Goal: Task Accomplishment & Management: Use online tool/utility

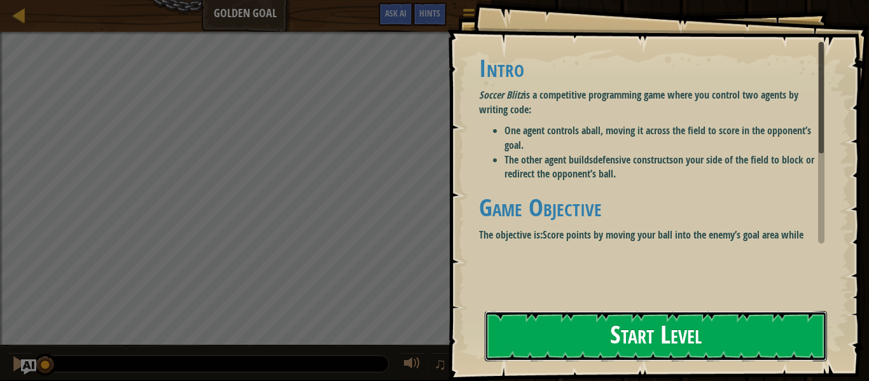
click at [561, 328] on button "Start Level" at bounding box center [656, 336] width 342 height 50
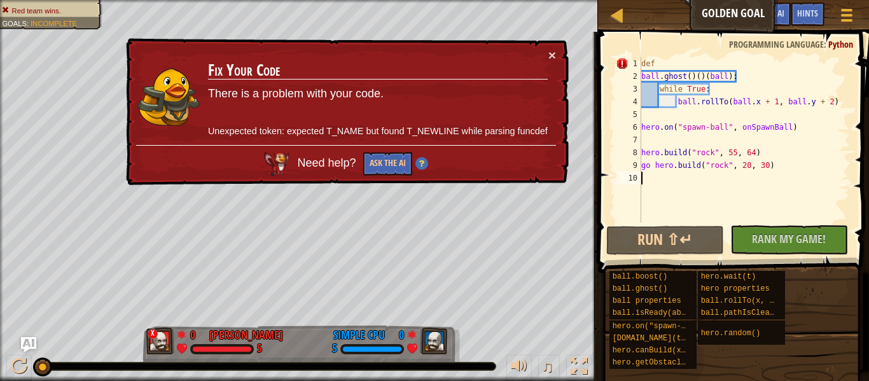
click at [557, 53] on div "× Fix Your Code There is a problem with your code. Unexpected token: expected T…" at bounding box center [345, 112] width 445 height 148
click at [551, 50] on button "×" at bounding box center [552, 54] width 8 height 13
click at [692, 78] on div "def ball . ghost ( ) ( ) ( ball ) : while True : ball . rollTo ( ball . x + 1 ,…" at bounding box center [744, 152] width 211 height 191
click at [719, 75] on div "def ball . ghost ( ) ( ) ( ball ) : while True : ball . rollTo ( ball . x + 1 ,…" at bounding box center [744, 152] width 211 height 191
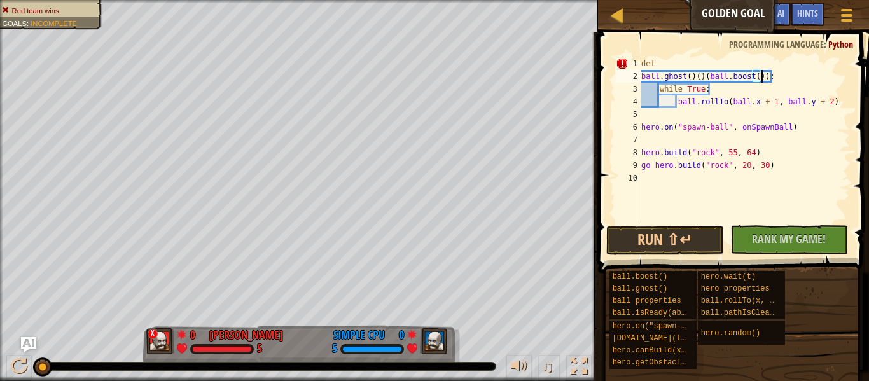
type textarea ":"
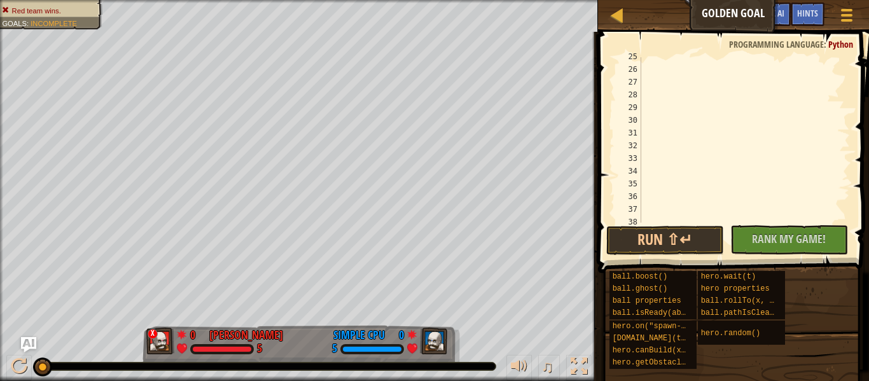
scroll to position [636, 0]
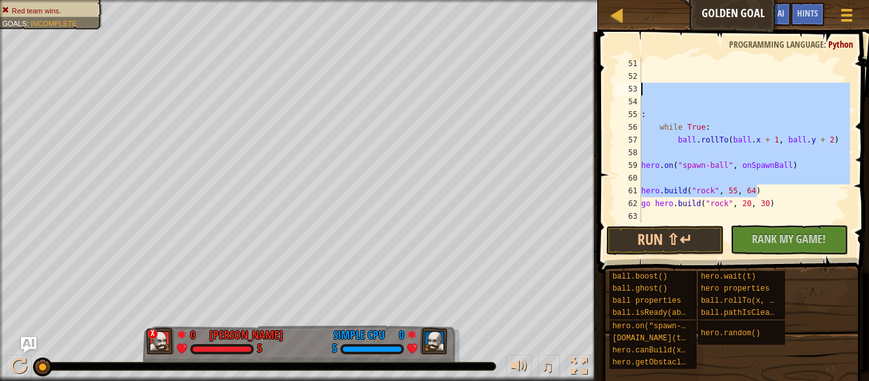
drag, startPoint x: 786, startPoint y: 197, endPoint x: 596, endPoint y: 83, distance: 221.4
click at [596, 83] on div ": 51 52 53 54 55 56 57 58 59 60 61 62 63 : while True : ball . rollTo ( ball . …" at bounding box center [731, 177] width 275 height 279
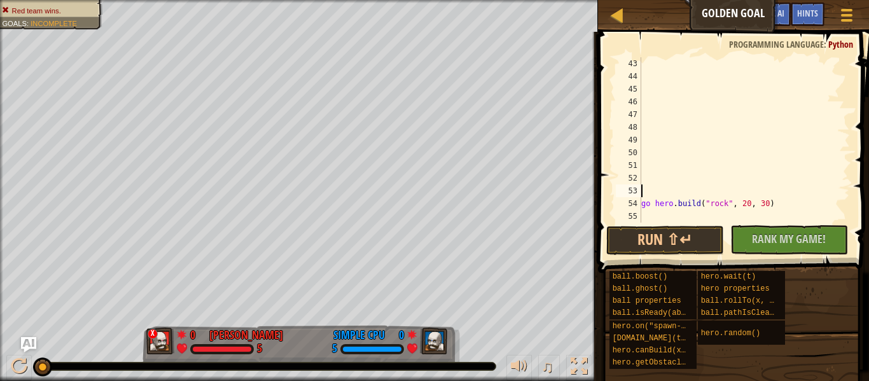
scroll to position [534, 0]
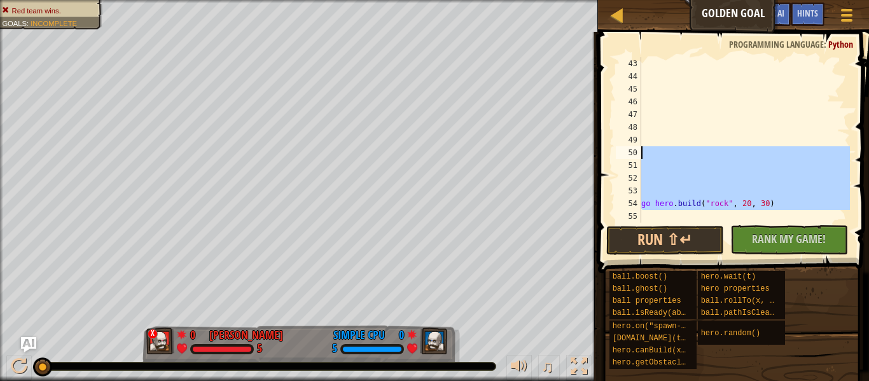
click at [585, 110] on div "Ladder Golden Goal Game Menu Done Hints Ask AI 1 הההההההההההההההההההההההההההההה…" at bounding box center [434, 190] width 869 height 381
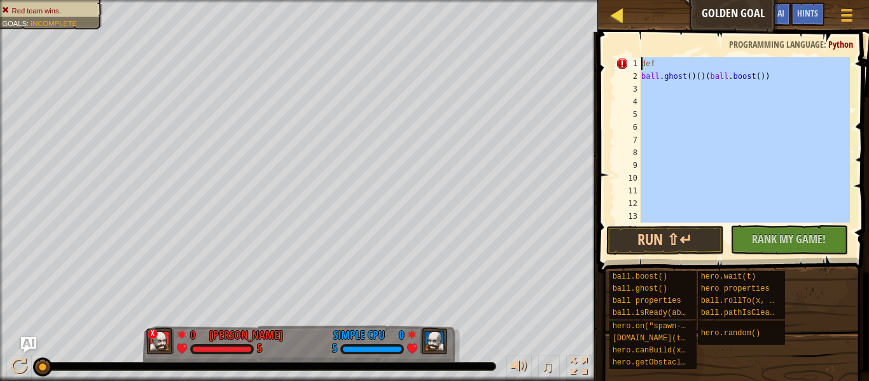
scroll to position [0, 0]
drag, startPoint x: 811, startPoint y: 204, endPoint x: 618, endPoint y: 6, distance: 275.8
click at [618, 6] on div "Ladder Golden Goal Game Menu Done Hints Ask AI 1 הההההההההההההההההההההההההההההה…" at bounding box center [434, 190] width 869 height 381
type textarea "def ball.ghost()()(ball.boost())"
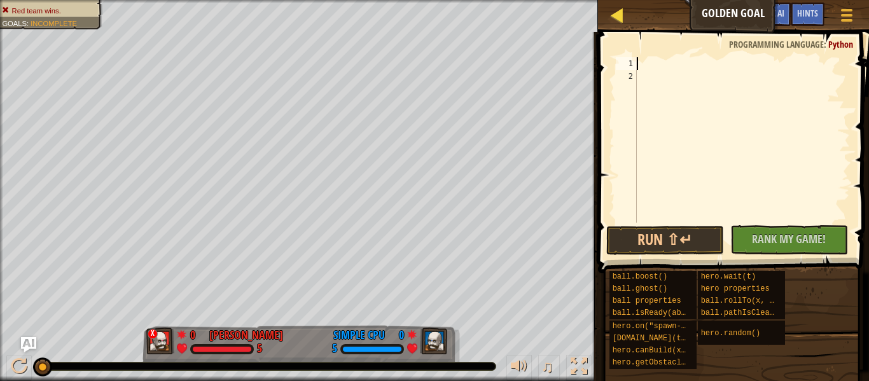
scroll to position [6, 0]
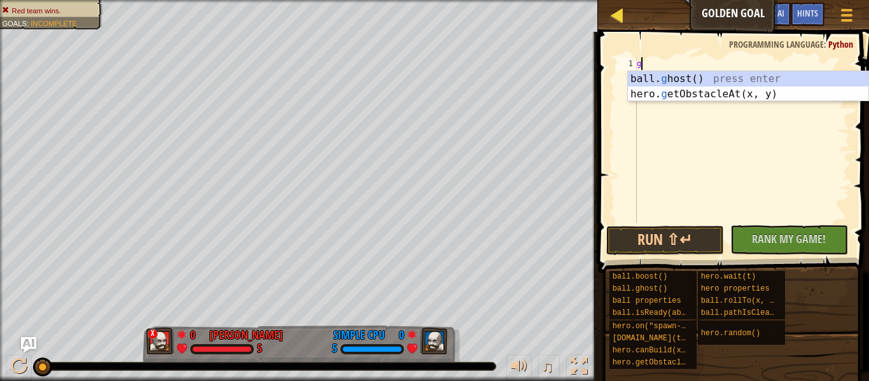
type textarea "go"
click at [712, 81] on div "ball. g h o st() press enter hero. g et O bstacleAt(x, y) press enter" at bounding box center [748, 101] width 241 height 61
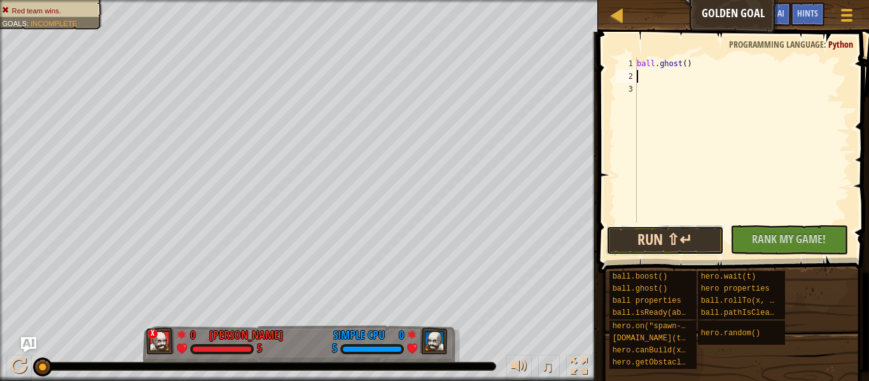
click at [678, 239] on button "Run ⇧↵" at bounding box center [665, 240] width 118 height 29
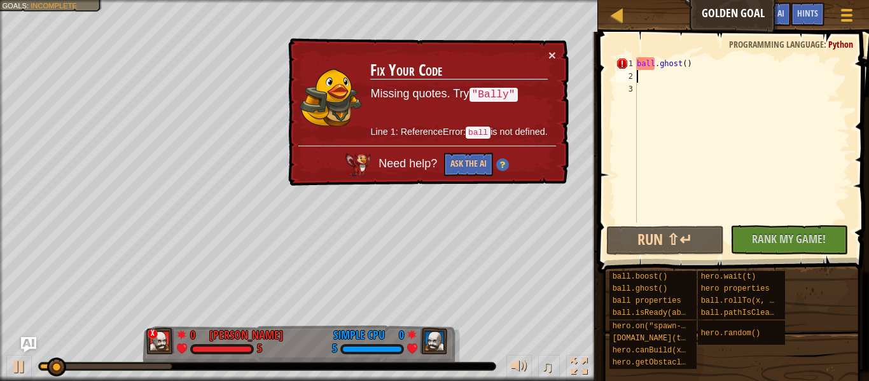
click at [703, 66] on div "ball . ghost ( )" at bounding box center [742, 152] width 216 height 191
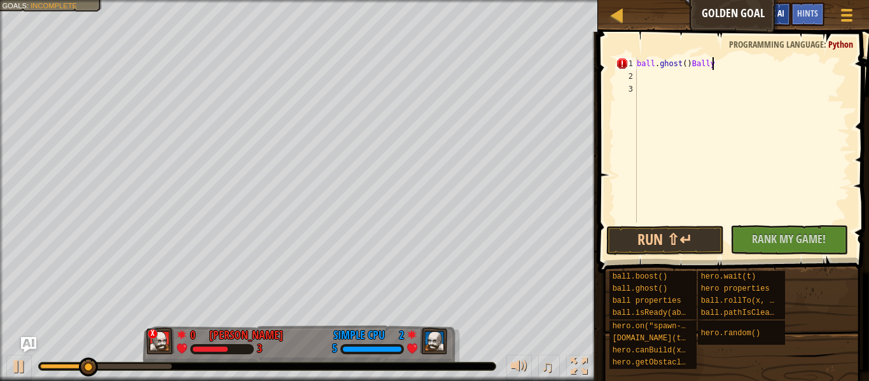
scroll to position [6, 10]
click at [690, 65] on div "ball . ghost ( ) [GEOGRAPHIC_DATA]" at bounding box center [742, 152] width 216 height 191
click at [732, 66] on div "ball . ghost ( Bally" at bounding box center [742, 152] width 216 height 191
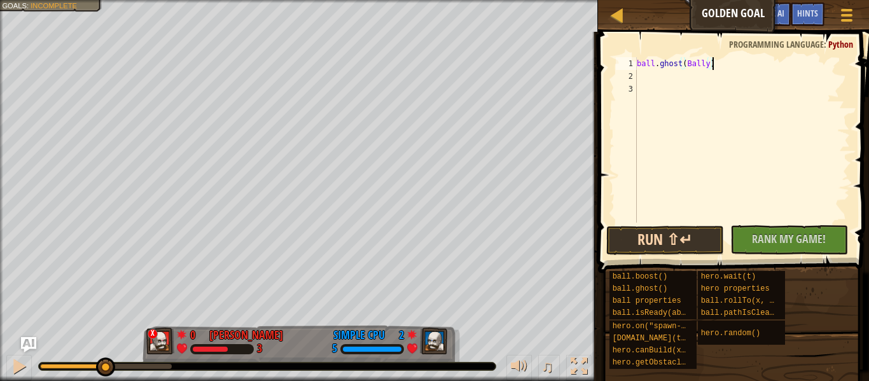
type textarea "ball.ghost(Bally)"
click at [687, 242] on button "Run ⇧↵" at bounding box center [665, 240] width 118 height 29
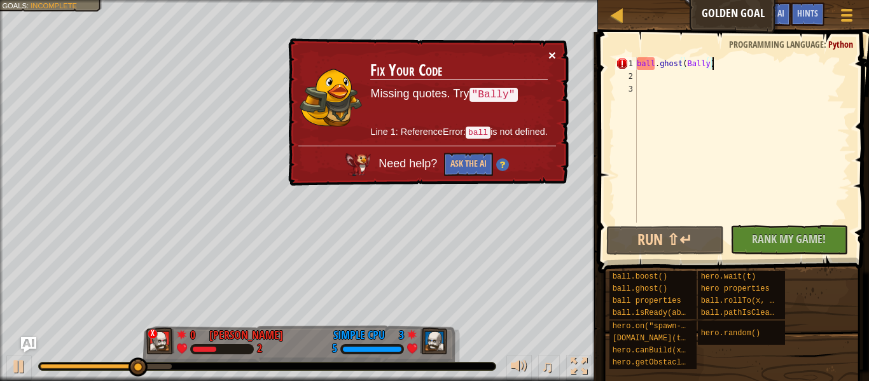
click at [552, 53] on button "×" at bounding box center [553, 56] width 8 height 13
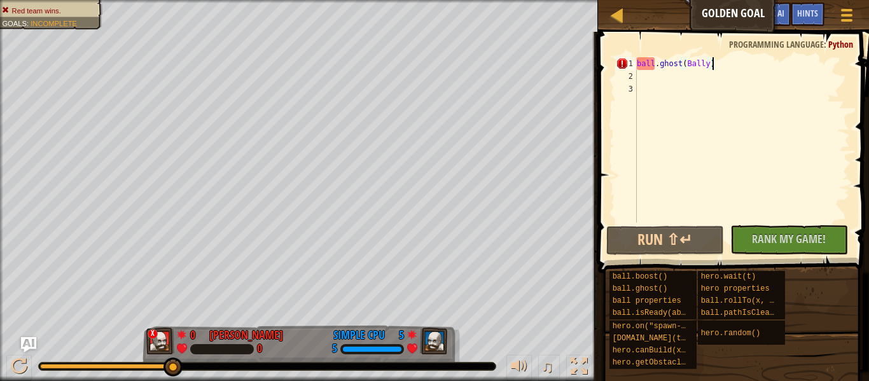
click at [668, 17] on div "Ladder Golden Goal Game Menu Done Hints Ask AI" at bounding box center [733, 16] width 271 height 32
